Goal: Transaction & Acquisition: Purchase product/service

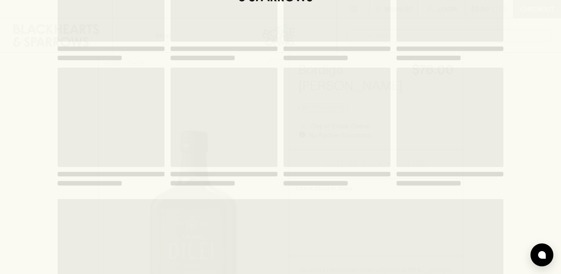
scroll to position [153, 0]
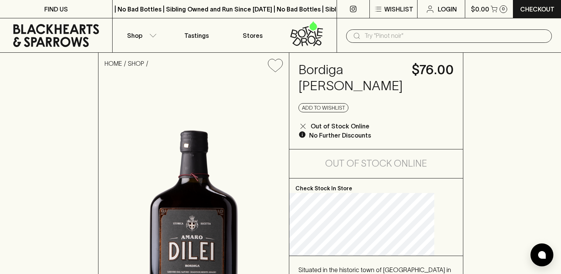
click at [28, 37] on icon at bounding box center [56, 35] width 86 height 23
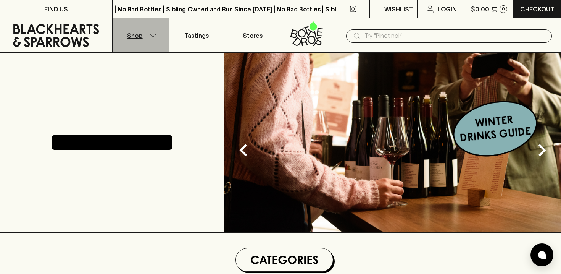
click at [144, 35] on button "Shop" at bounding box center [141, 35] width 56 height 34
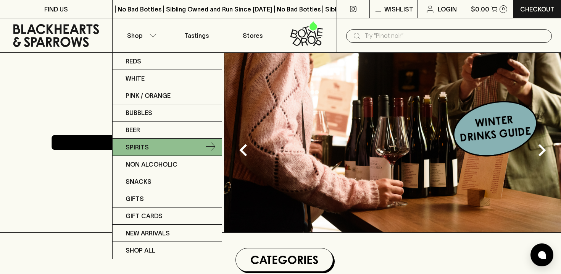
click at [145, 147] on p "Spirits" at bounding box center [137, 146] width 23 height 9
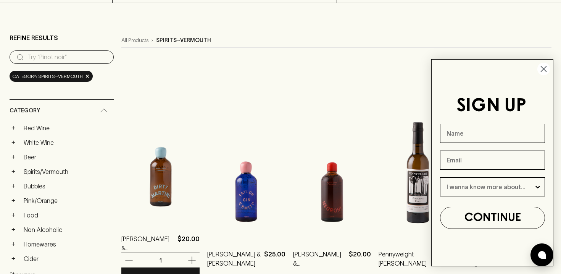
scroll to position [52, 0]
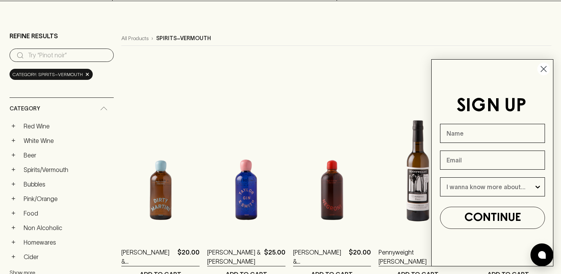
click at [545, 68] on circle "Close dialog" at bounding box center [543, 69] width 13 height 13
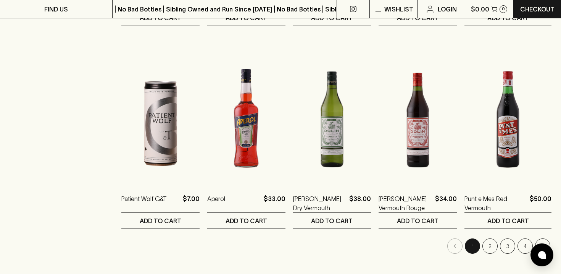
scroll to position [721, 0]
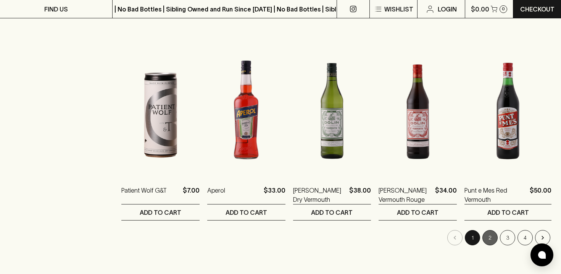
click at [490, 239] on button "2" at bounding box center [489, 237] width 15 height 15
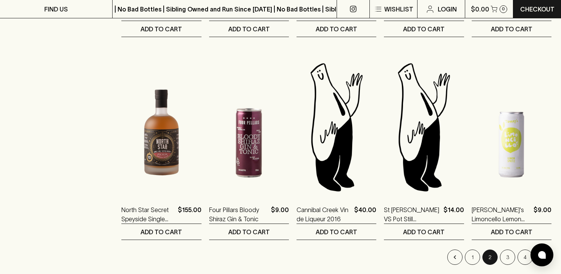
scroll to position [703, 0]
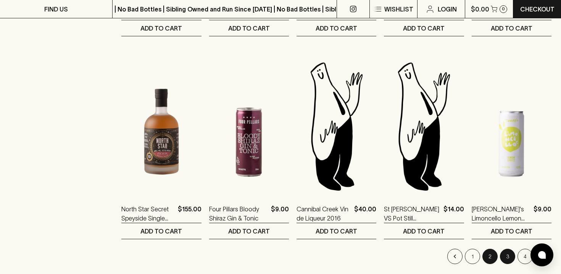
click at [503, 256] on button "3" at bounding box center [507, 255] width 15 height 15
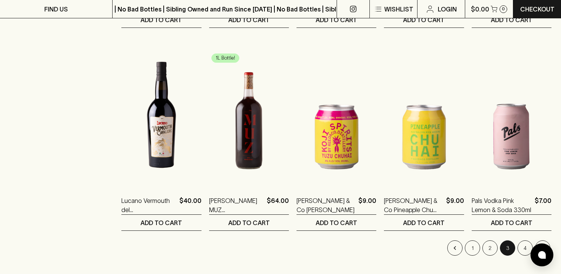
scroll to position [709, 0]
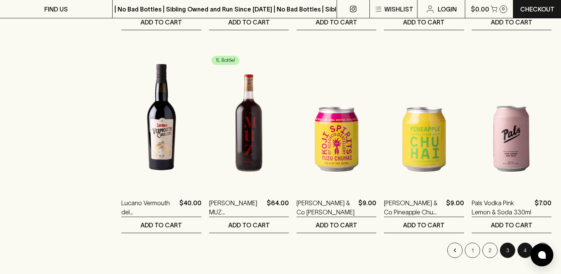
click at [520, 249] on button "4" at bounding box center [525, 249] width 15 height 15
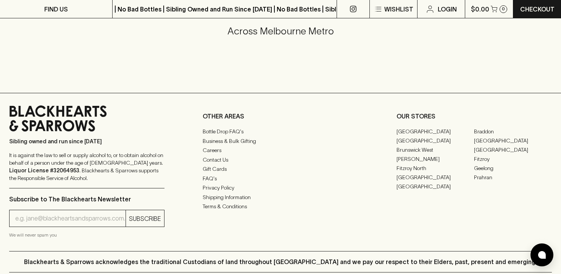
scroll to position [1035, 0]
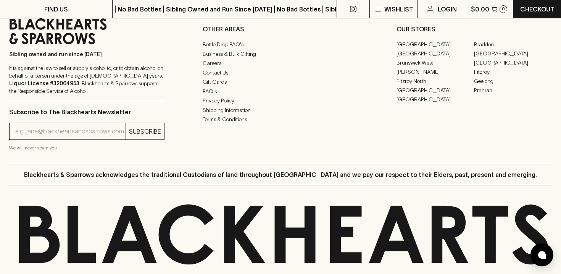
click at [353, 6] on icon at bounding box center [353, 9] width 6 height 6
